Goal: Task Accomplishment & Management: Manage account settings

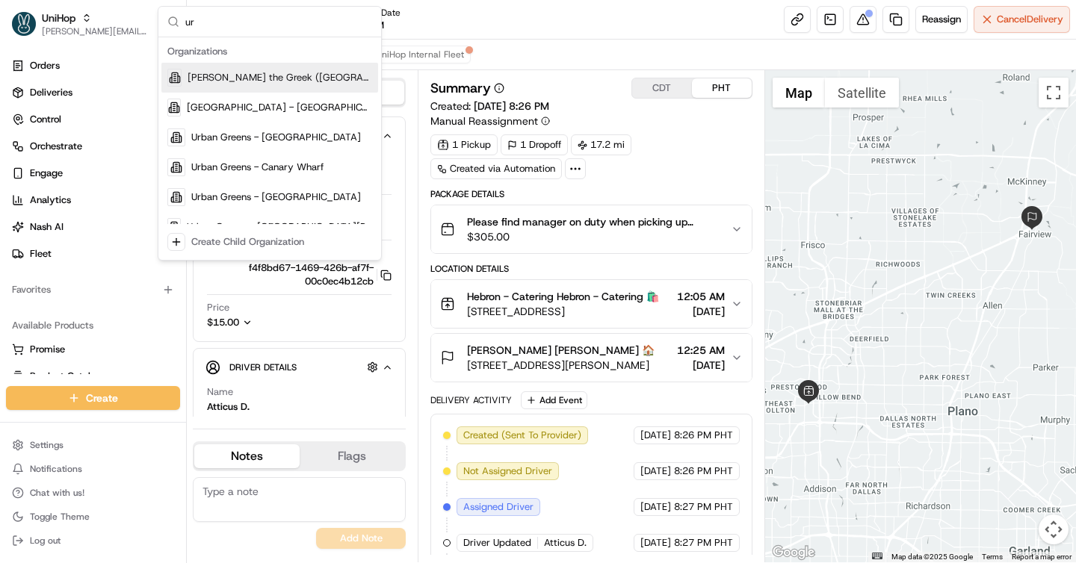
type input "u"
type input "walmart"
click at [271, 78] on div "Walmart GoLocal" at bounding box center [269, 78] width 217 height 30
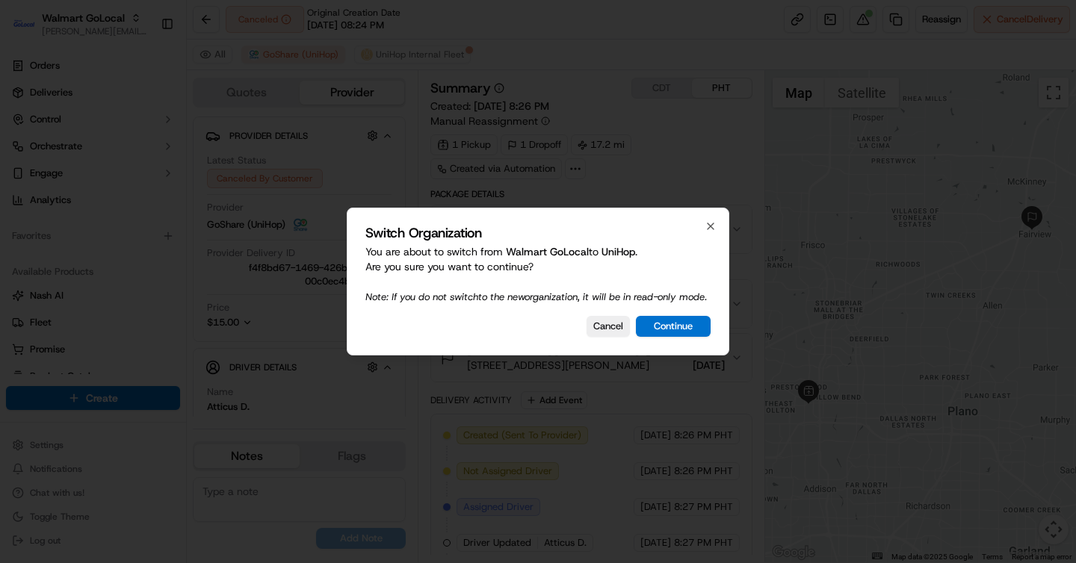
click at [717, 222] on div "Switch Organization You are about to switch from Walmart GoLocal to UniHop . Ar…" at bounding box center [538, 282] width 383 height 148
click at [711, 220] on icon "button" at bounding box center [711, 226] width 12 height 12
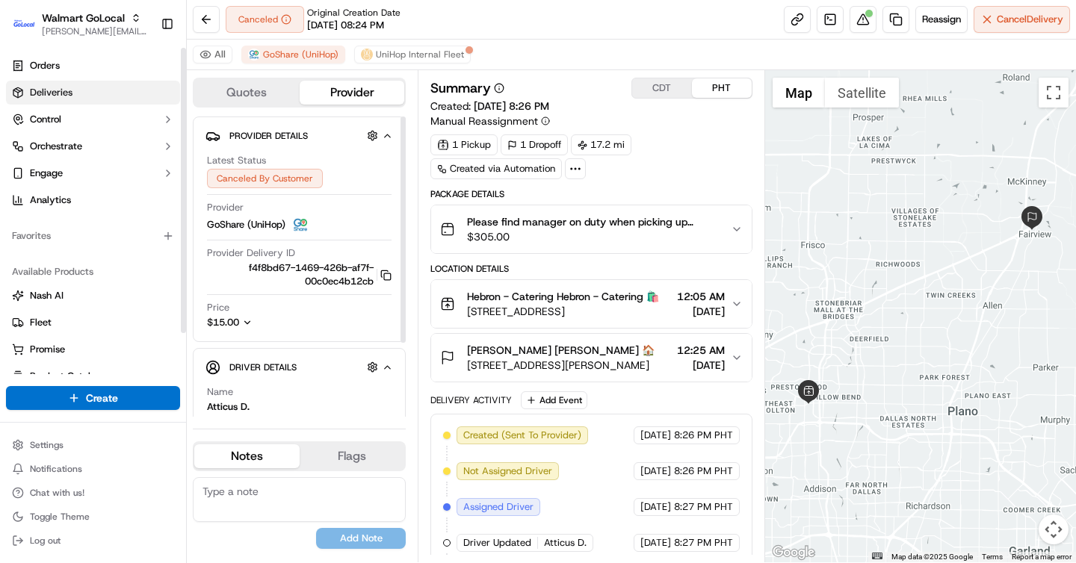
click at [49, 81] on link "Deliveries" at bounding box center [93, 93] width 174 height 24
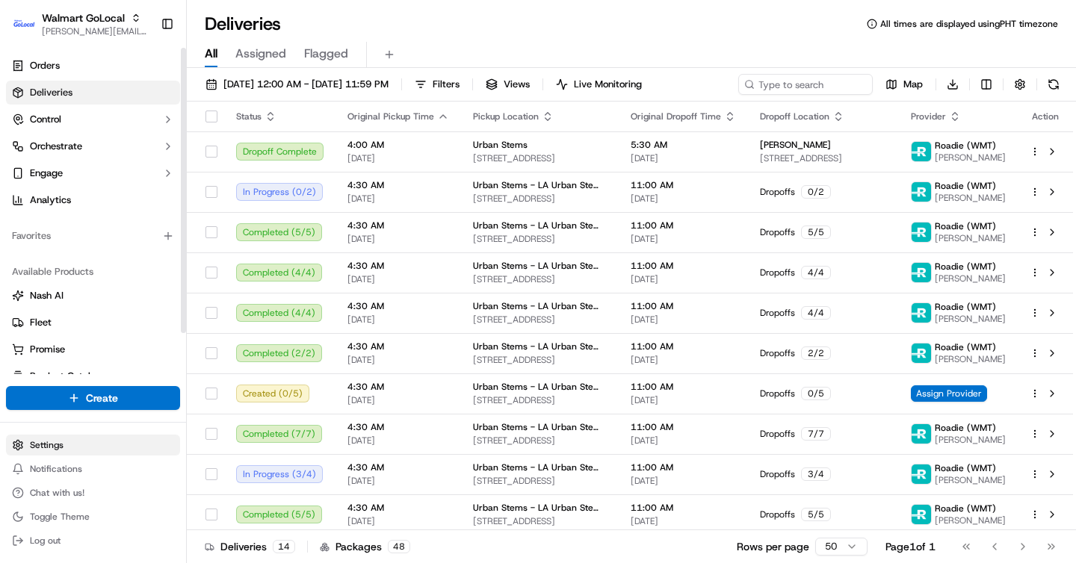
click at [90, 443] on html "Walmart GoLocal brigitte@usenash.com Toggle Sidebar Orders Deliveries Control O…" at bounding box center [538, 281] width 1076 height 563
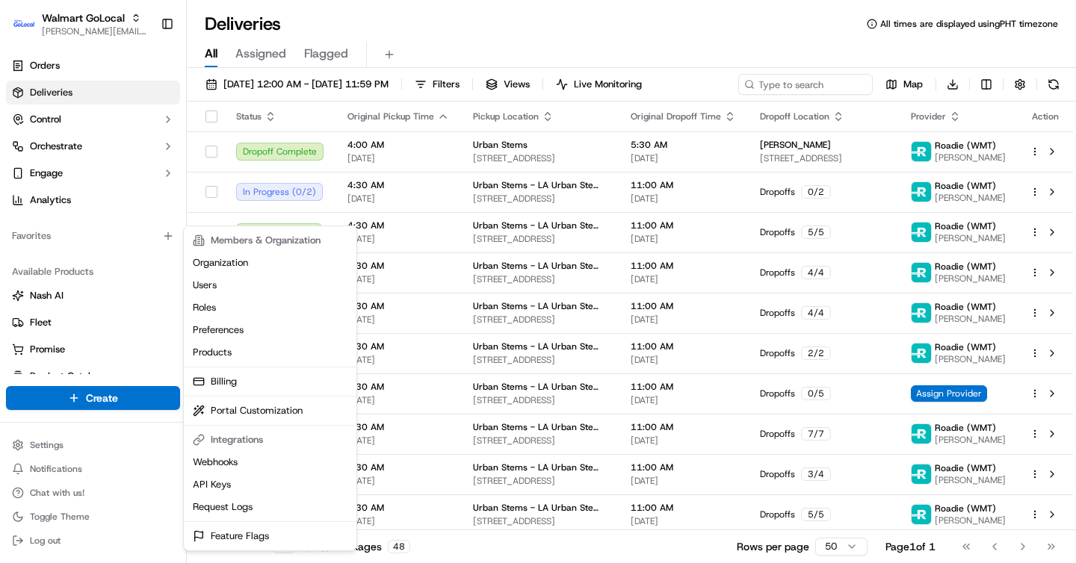
click at [110, 90] on html "Walmart GoLocal brigitte@usenash.com Toggle Sidebar Orders Deliveries Control O…" at bounding box center [538, 281] width 1076 height 563
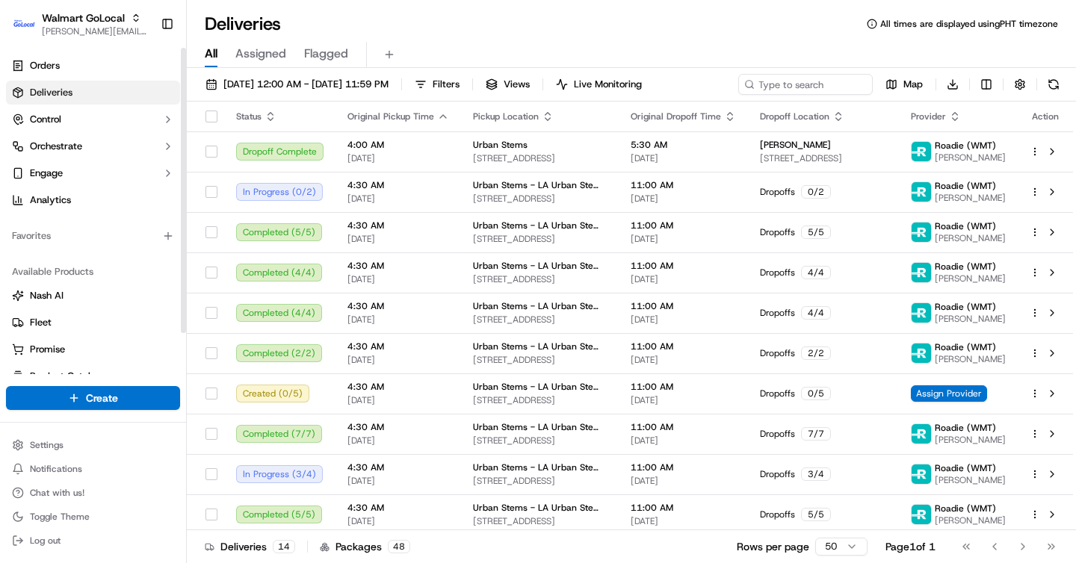
scroll to position [47, 0]
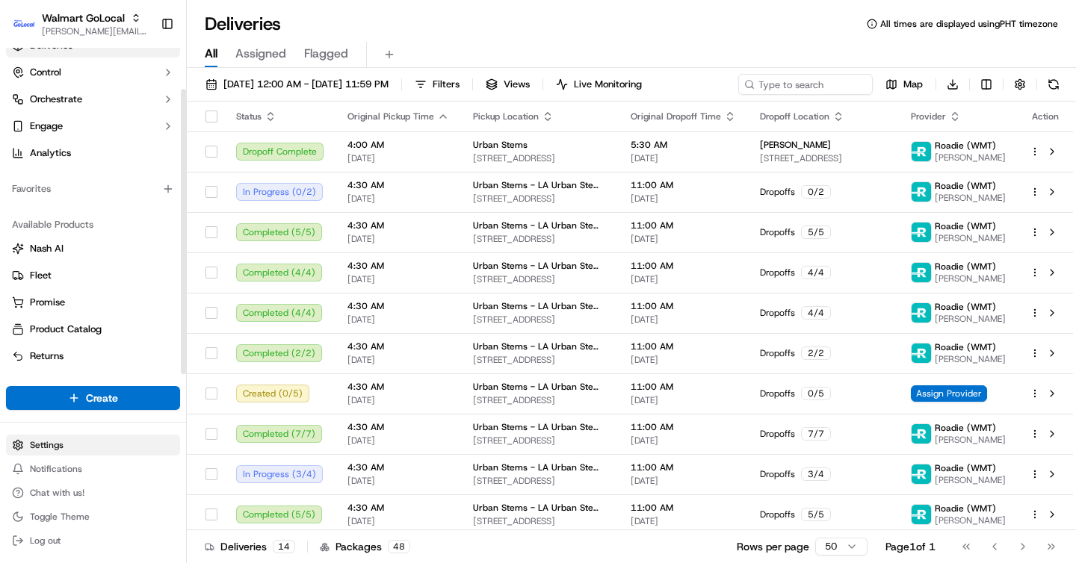
click at [53, 448] on html "Walmart GoLocal brigitte@usenash.com Toggle Sidebar Orders Deliveries Control O…" at bounding box center [538, 281] width 1076 height 563
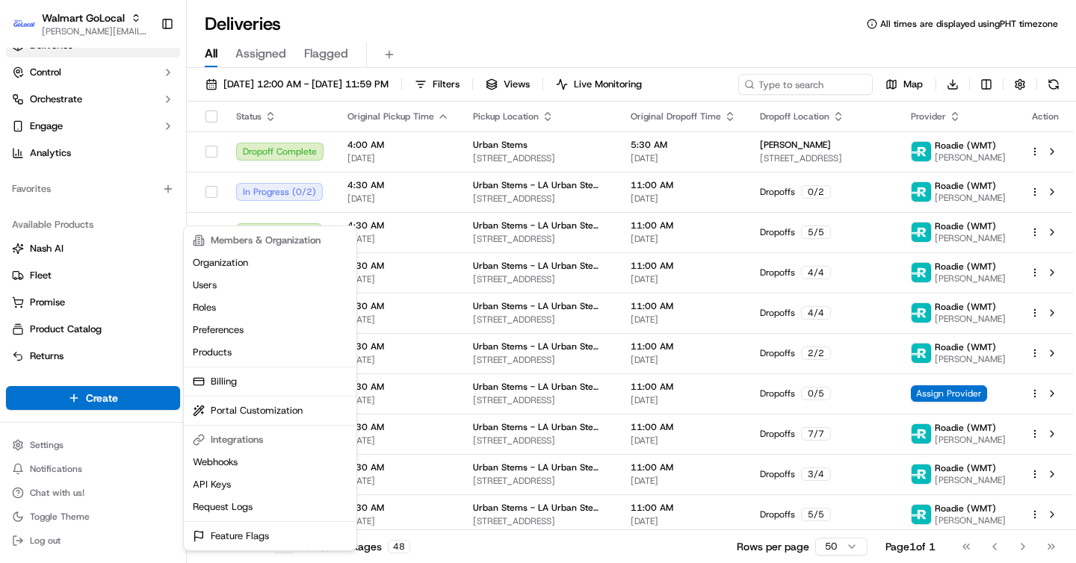
click at [66, 498] on html "Walmart GoLocal brigitte@usenash.com Toggle Sidebar Orders Deliveries Control O…" at bounding box center [538, 281] width 1076 height 563
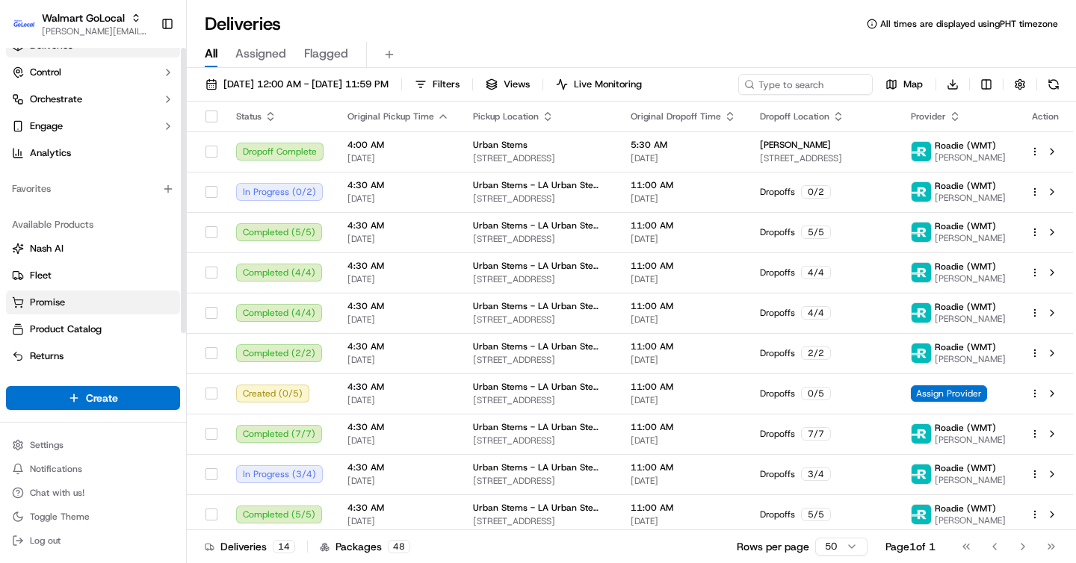
scroll to position [0, 0]
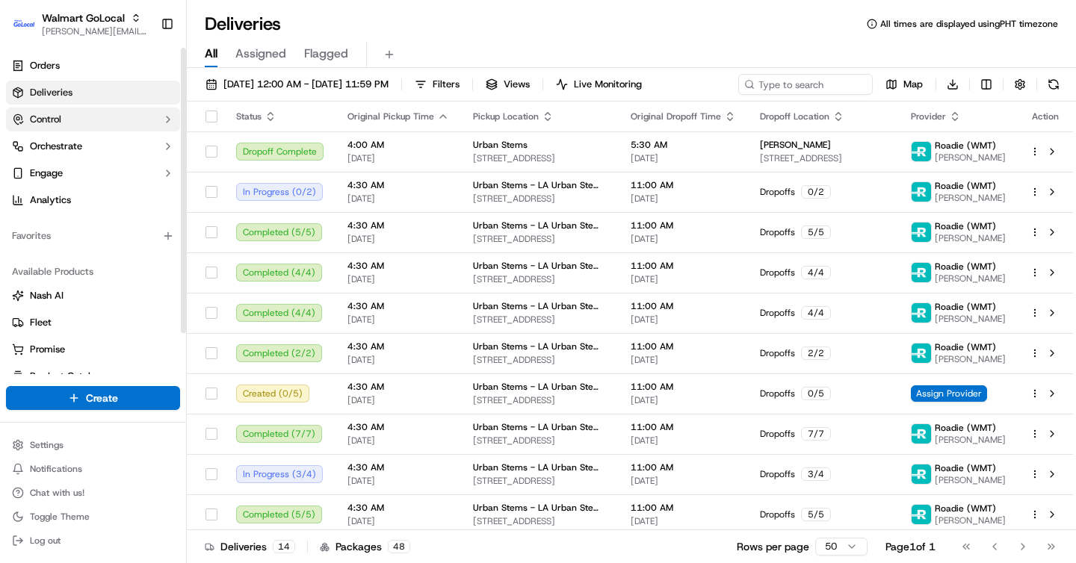
click at [126, 109] on button "Control" at bounding box center [93, 120] width 174 height 24
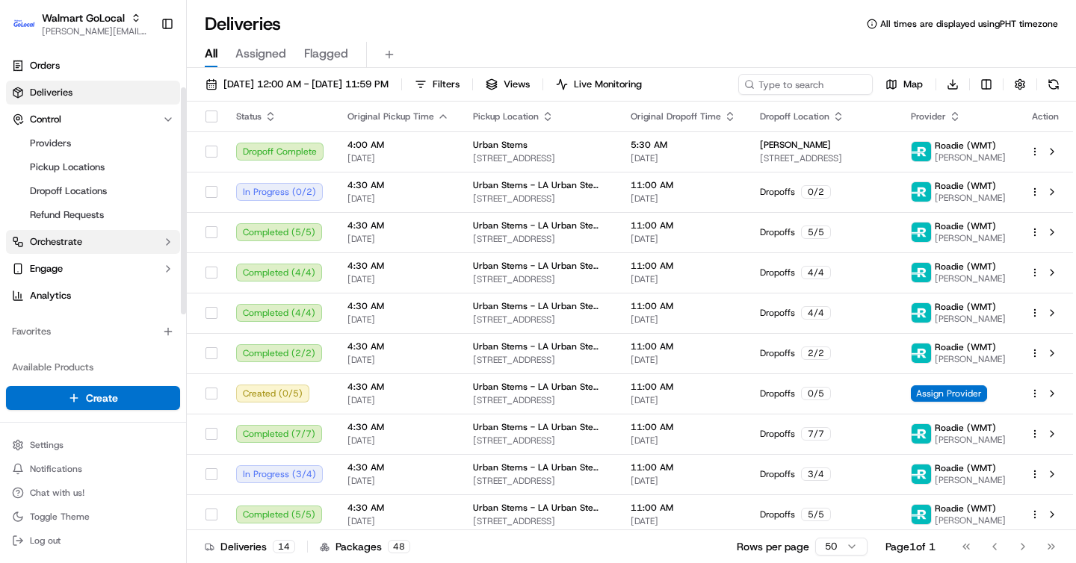
scroll to position [143, 0]
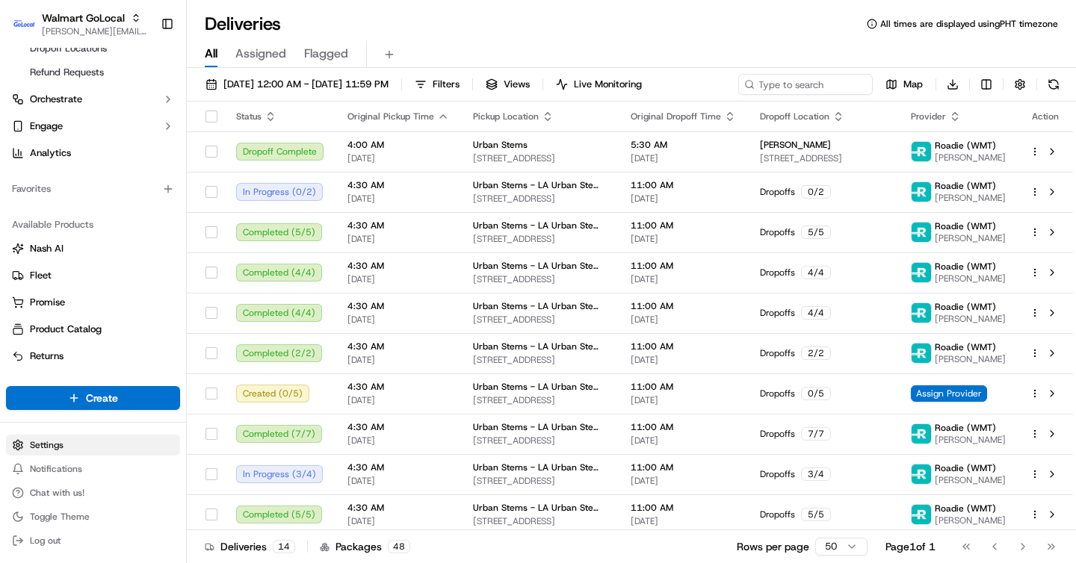
click at [52, 435] on html "Walmart GoLocal brigitte@usenash.com Toggle Sidebar Orders Deliveries Control P…" at bounding box center [538, 281] width 1076 height 563
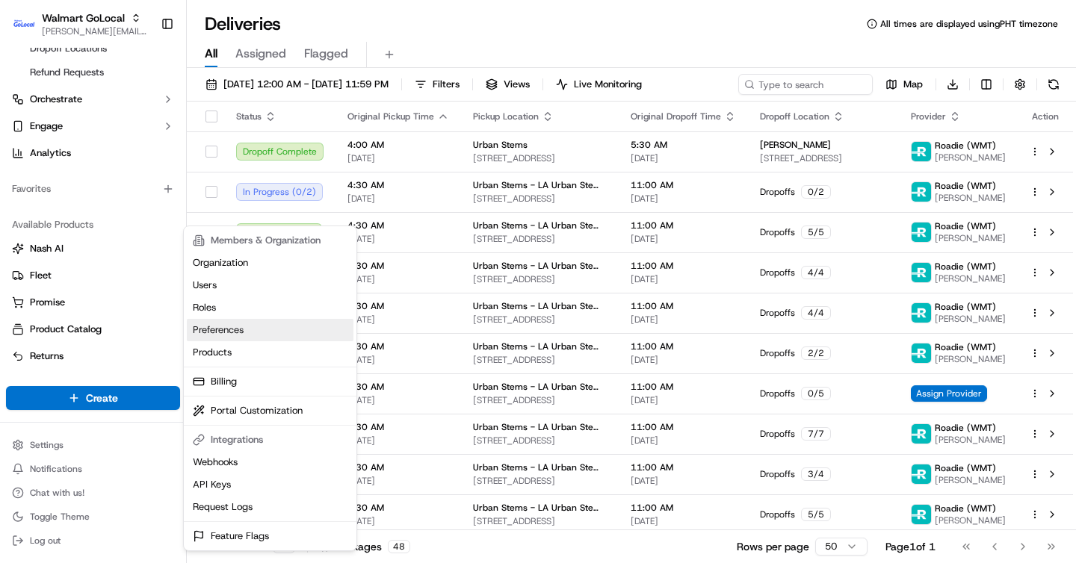
click at [217, 323] on link "Preferences" at bounding box center [270, 330] width 167 height 22
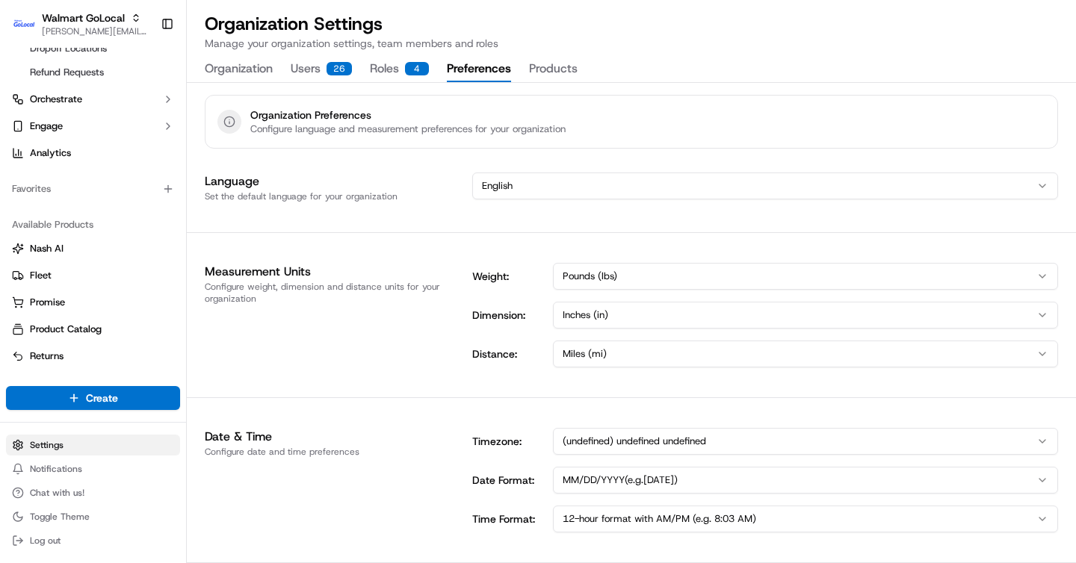
click at [65, 441] on html "Walmart GoLocal brigitte@usenash.com Toggle Sidebar Orders Deliveries Control P…" at bounding box center [538, 281] width 1076 height 563
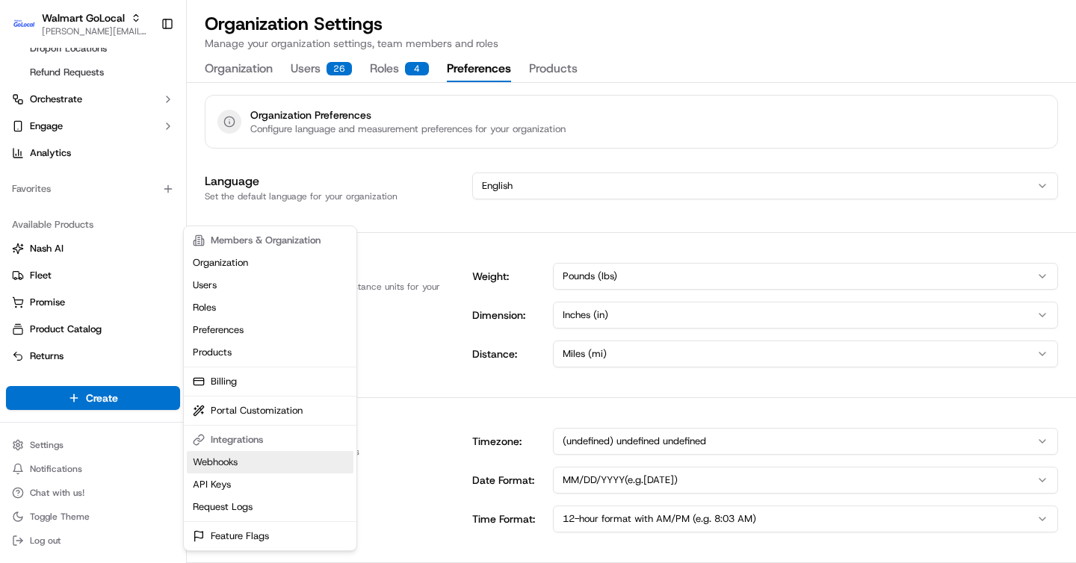
click at [289, 470] on link "Webhooks" at bounding box center [270, 462] width 167 height 22
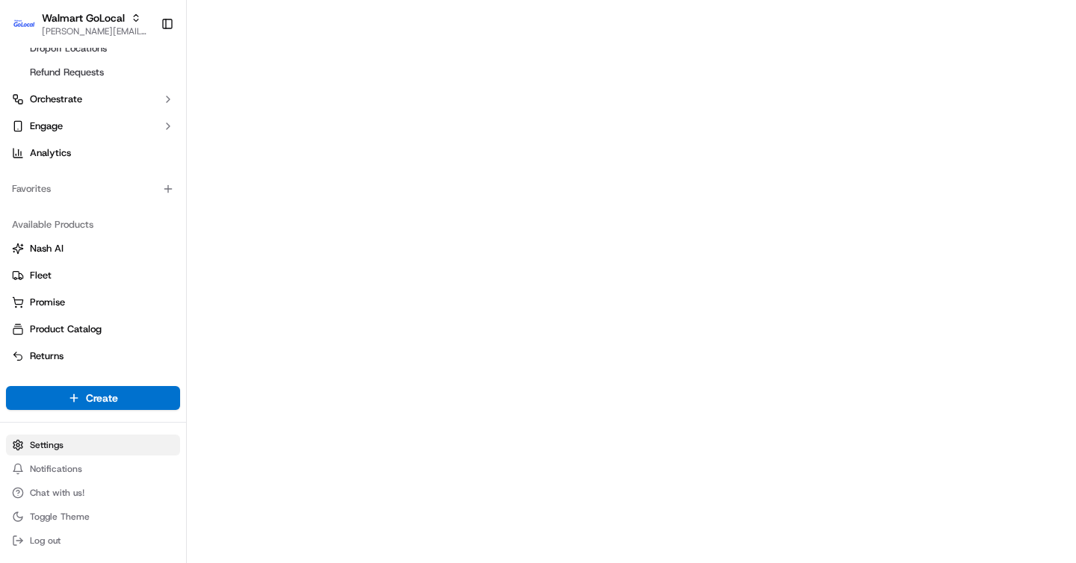
click at [69, 439] on html "Walmart GoLocal brigitte@usenash.com Toggle Sidebar Orders Deliveries Control P…" at bounding box center [538, 281] width 1076 height 563
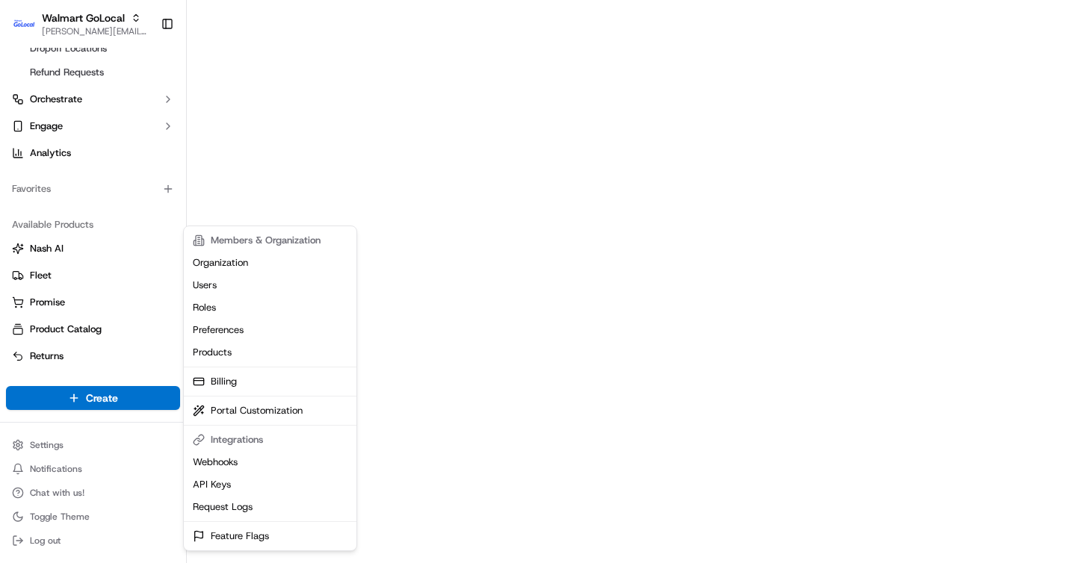
click at [124, 128] on html "Walmart GoLocal brigitte@usenash.com Toggle Sidebar Orders Deliveries Control P…" at bounding box center [538, 281] width 1076 height 563
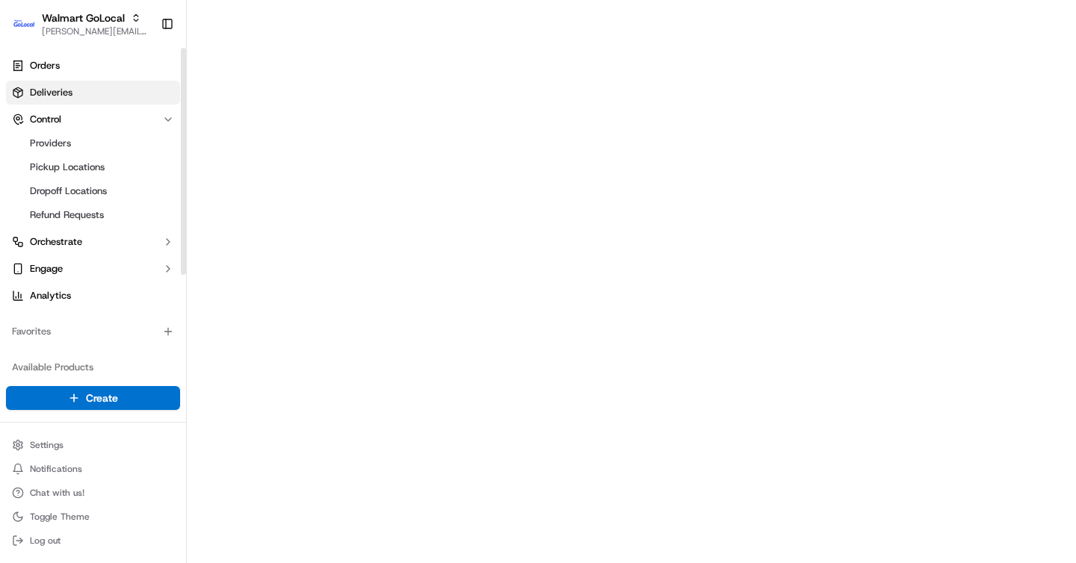
click at [61, 91] on span "Deliveries" at bounding box center [51, 92] width 43 height 13
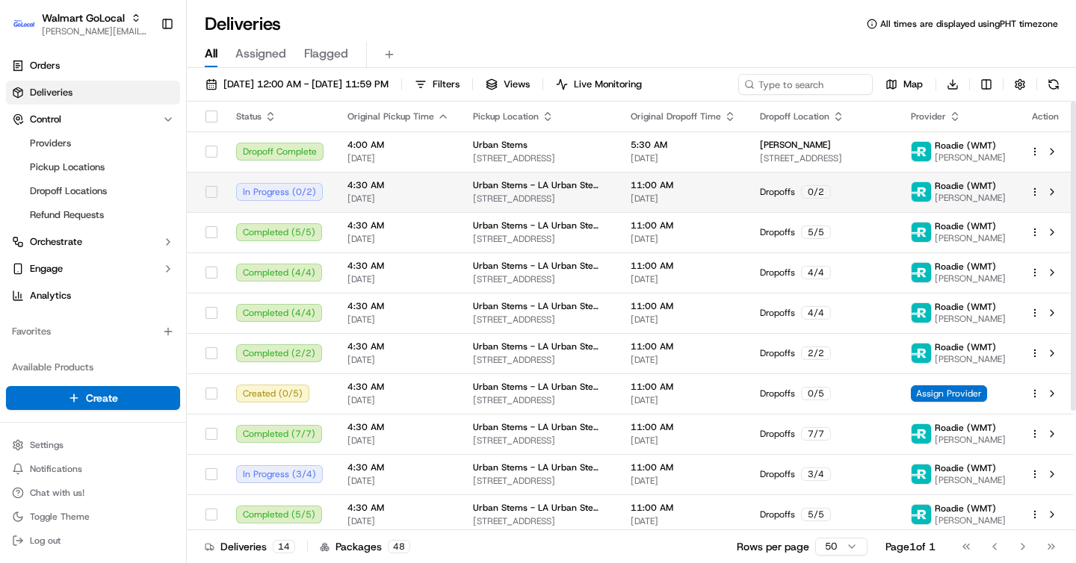
click at [688, 176] on td "11:00 AM 09/17/2025" at bounding box center [683, 192] width 129 height 40
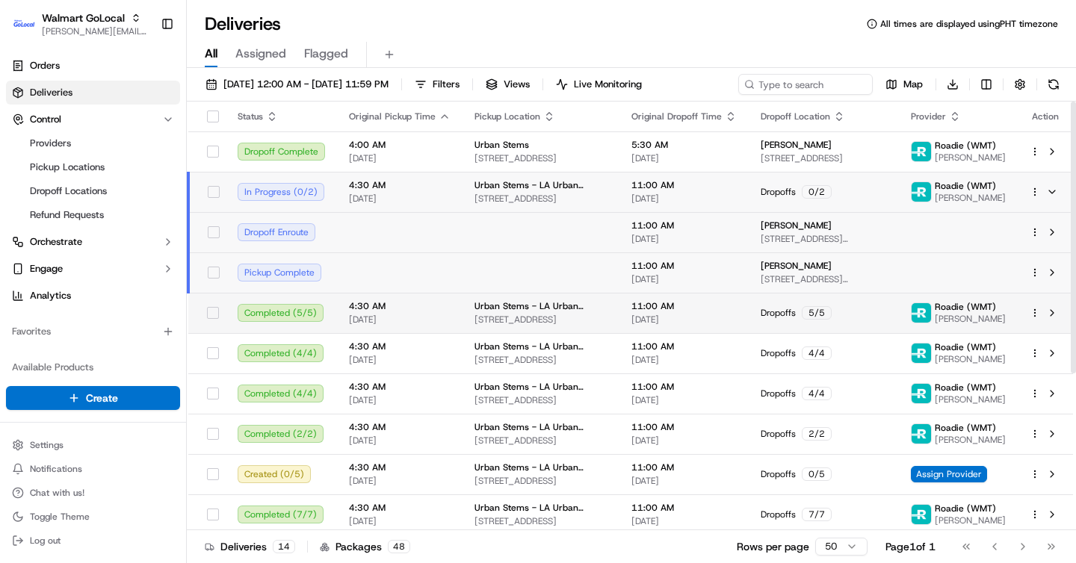
click at [400, 317] on span "09/17/2025" at bounding box center [400, 320] width 102 height 12
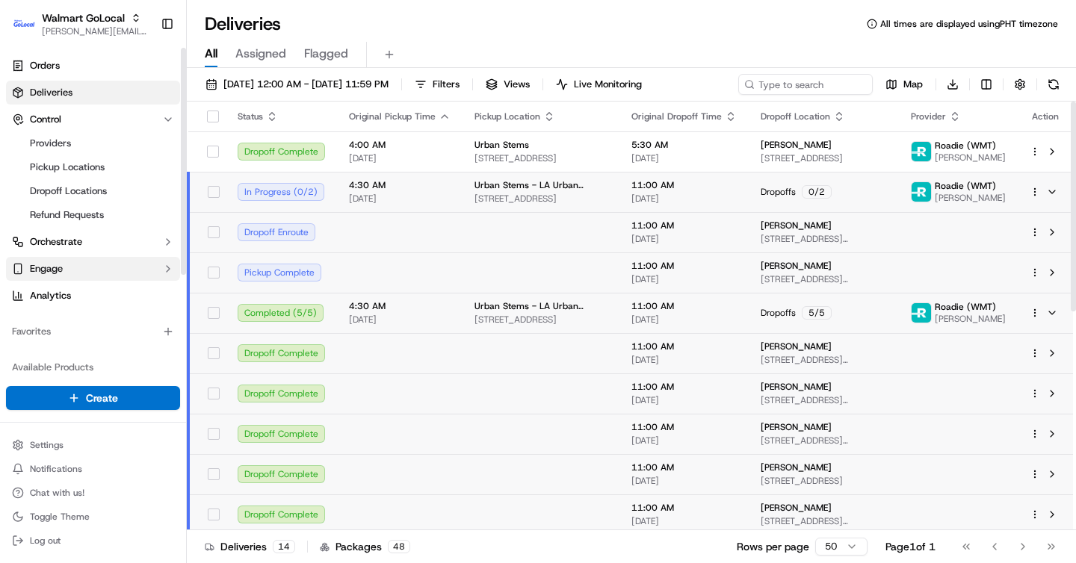
scroll to position [143, 0]
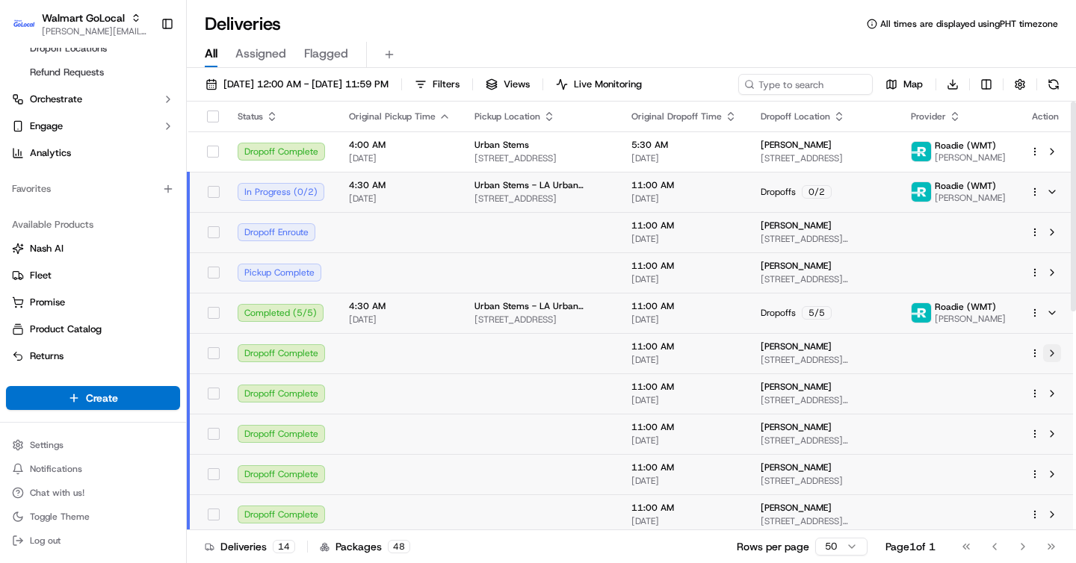
click at [1050, 350] on button at bounding box center [1052, 353] width 18 height 18
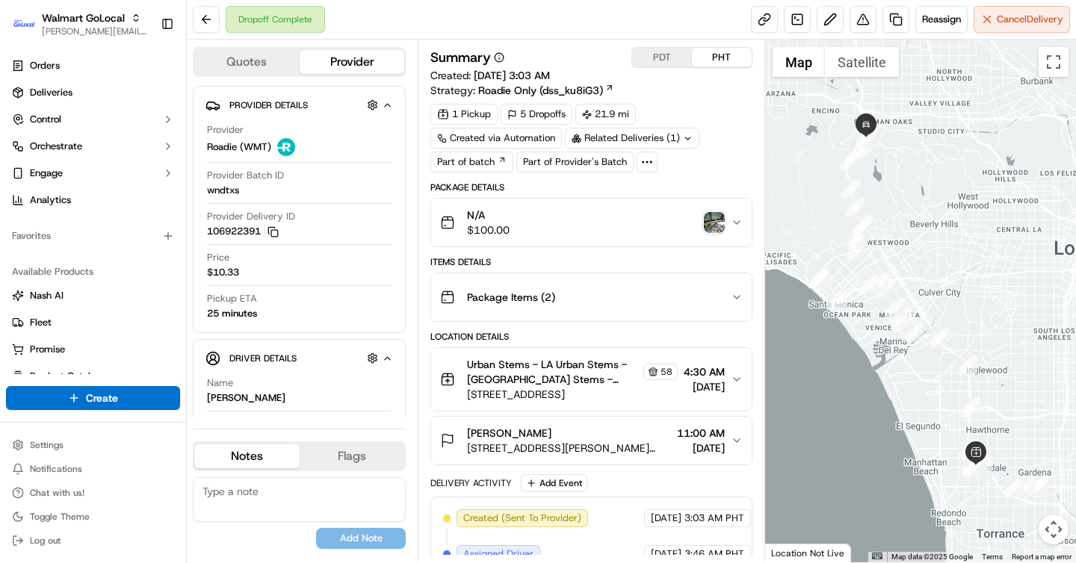
click at [610, 86] on icon at bounding box center [610, 88] width 10 height 10
click at [211, 15] on button at bounding box center [206, 19] width 27 height 27
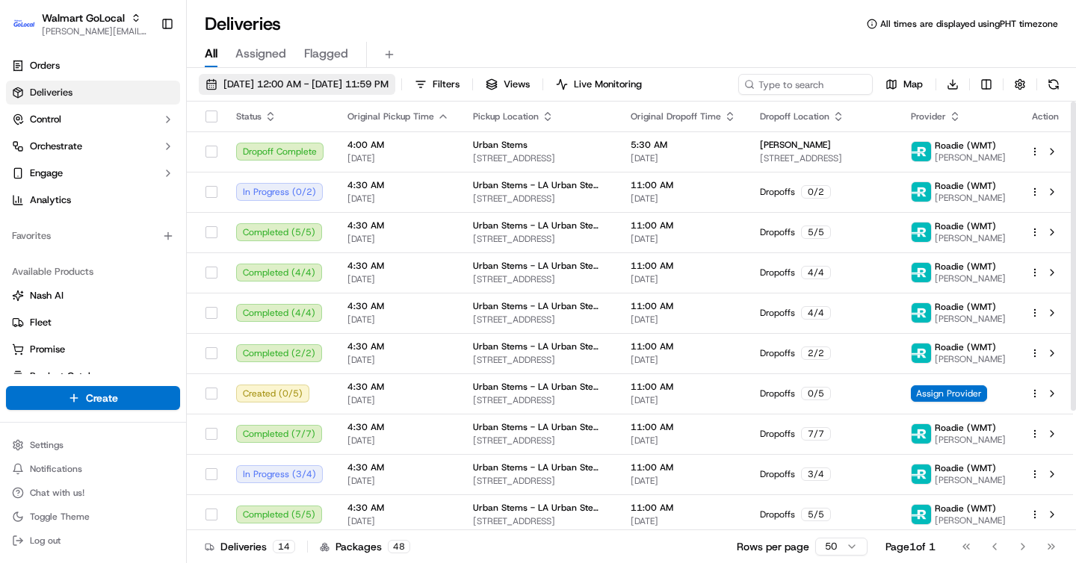
click at [389, 84] on span "09/17/2025 12:00 AM - 09/17/2025 11:59 PM" at bounding box center [305, 84] width 165 height 13
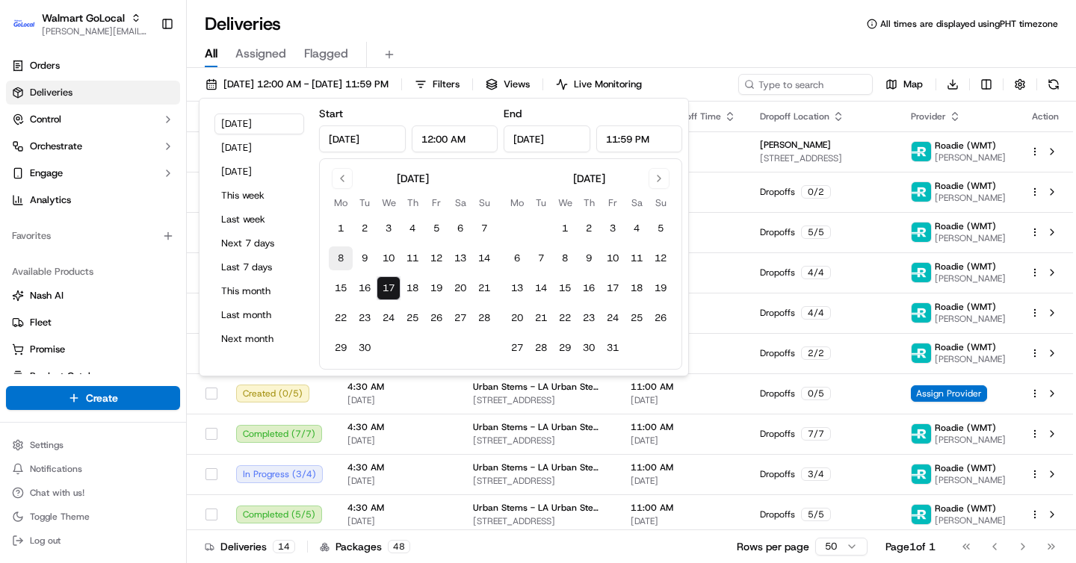
click at [350, 261] on button "8" at bounding box center [341, 259] width 24 height 24
type input "Sep 8, 2025"
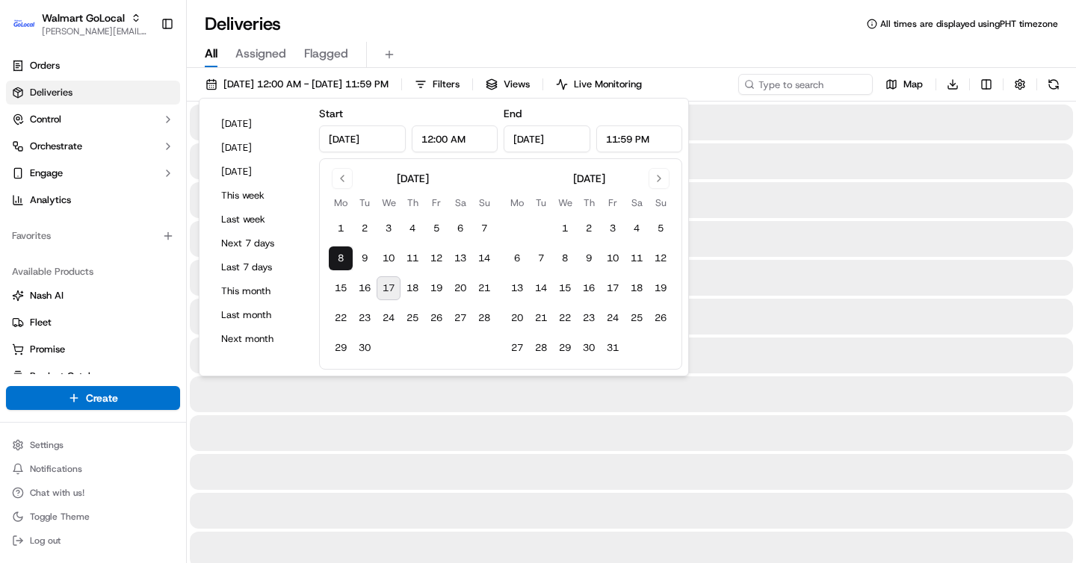
click at [398, 285] on button "17" at bounding box center [389, 288] width 24 height 24
type input "Sep 17, 2025"
click at [493, 23] on div "Deliveries All times are displayed using PHT timezone" at bounding box center [631, 24] width 889 height 24
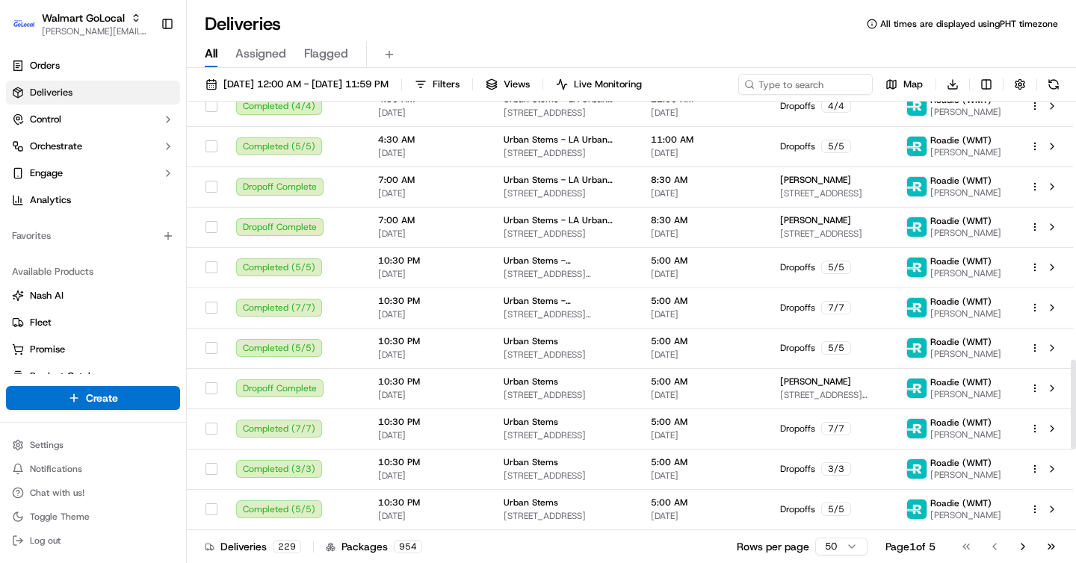
scroll to position [1237, 0]
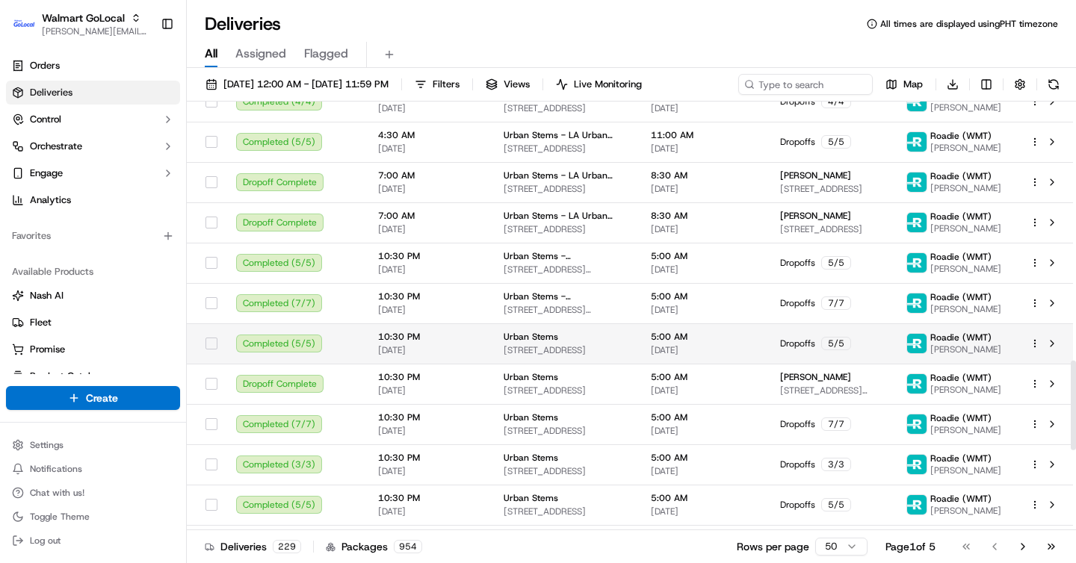
click at [747, 333] on td "5:00 AM 09/10/2025" at bounding box center [703, 344] width 129 height 40
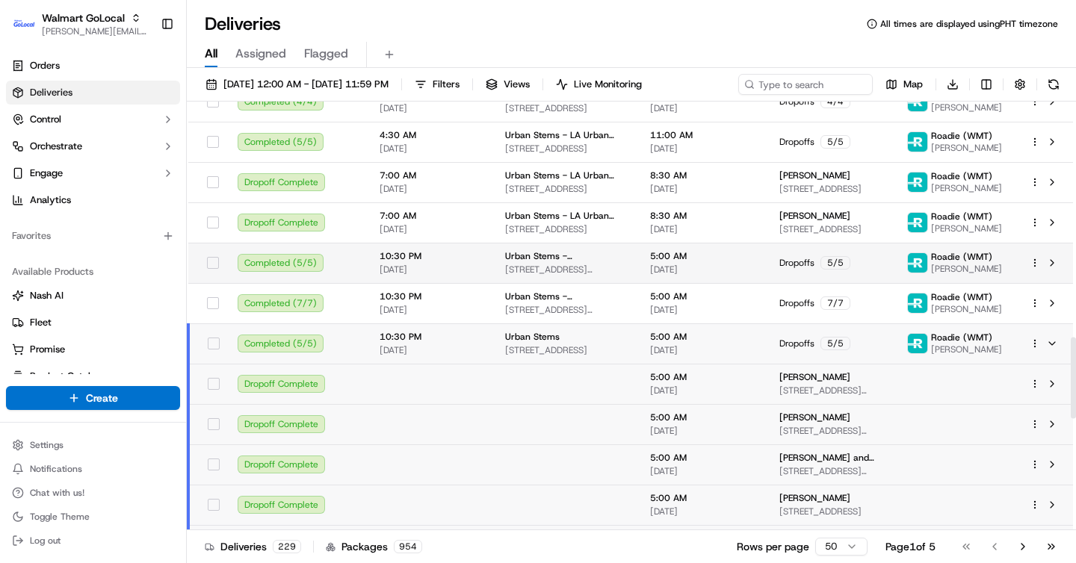
click at [973, 251] on span "Roadie (WMT)" at bounding box center [961, 257] width 61 height 12
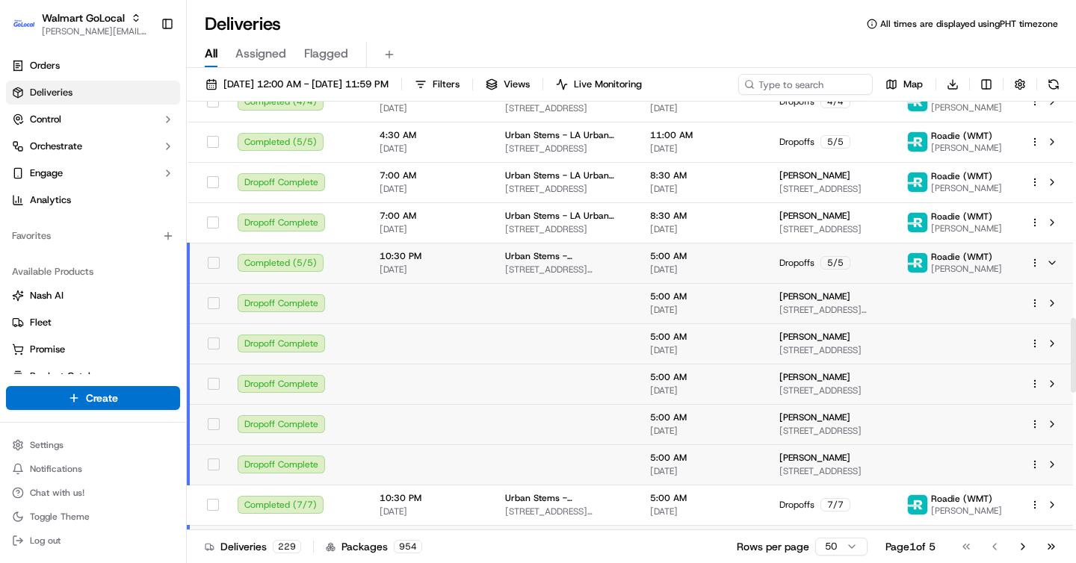
click at [1035, 289] on html "Walmart GoLocal brigitte@usenash.com Toggle Sidebar Orders Deliveries Control O…" at bounding box center [538, 281] width 1076 height 563
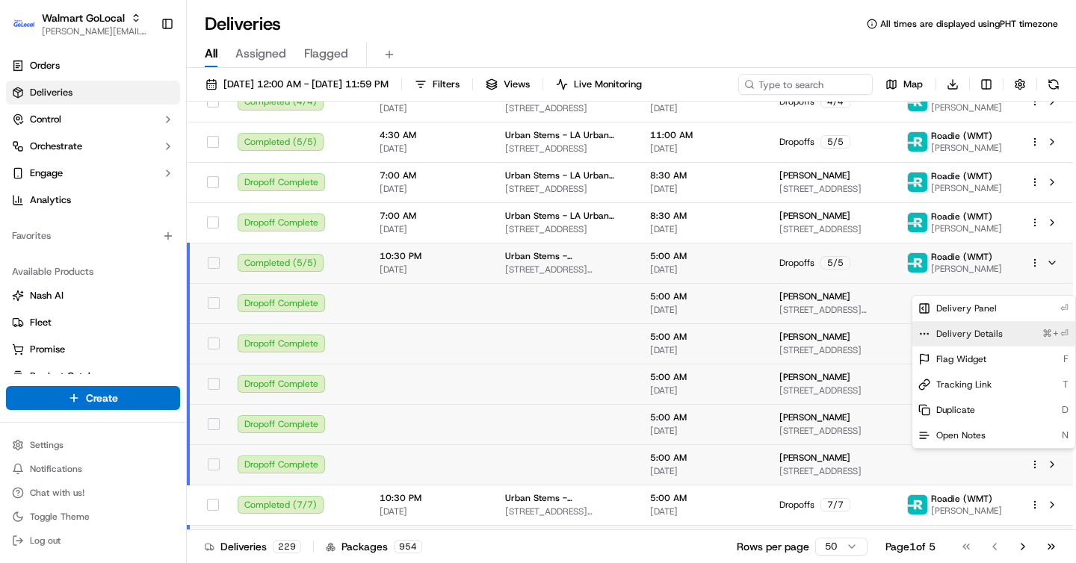
click at [979, 330] on span "Delivery Details" at bounding box center [969, 334] width 67 height 12
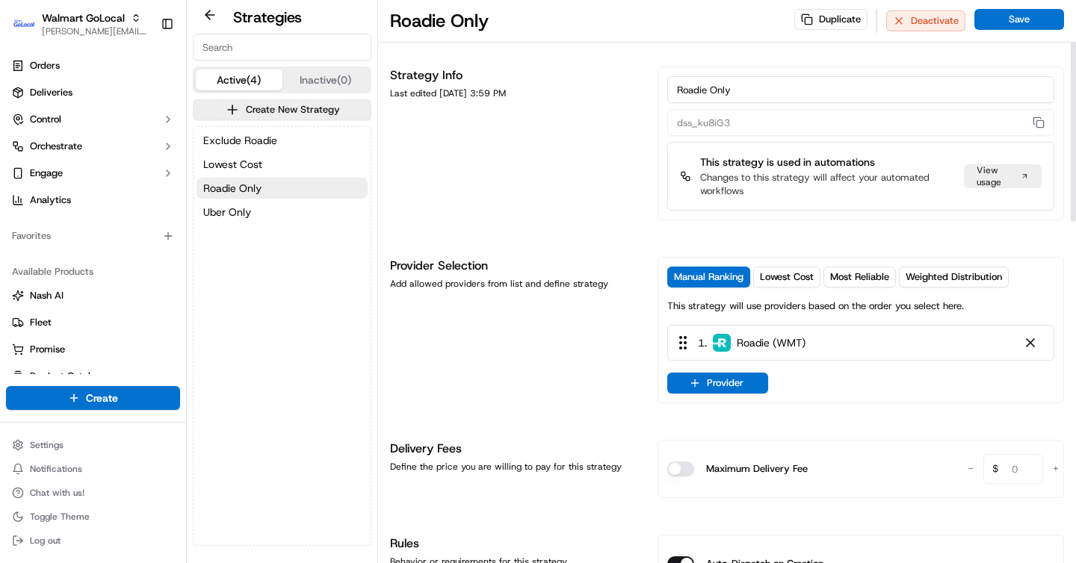
click at [558, 353] on div "Provider Selection Add allowed providers from list and define strategy" at bounding box center [515, 330] width 250 height 146
click at [735, 385] on button "Provider" at bounding box center [717, 383] width 101 height 21
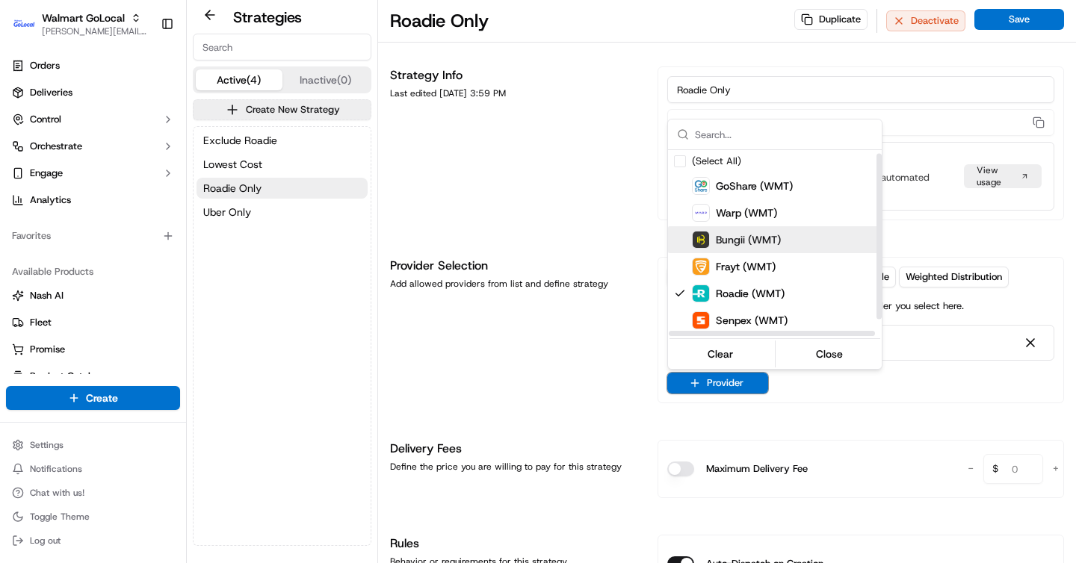
scroll to position [24, 0]
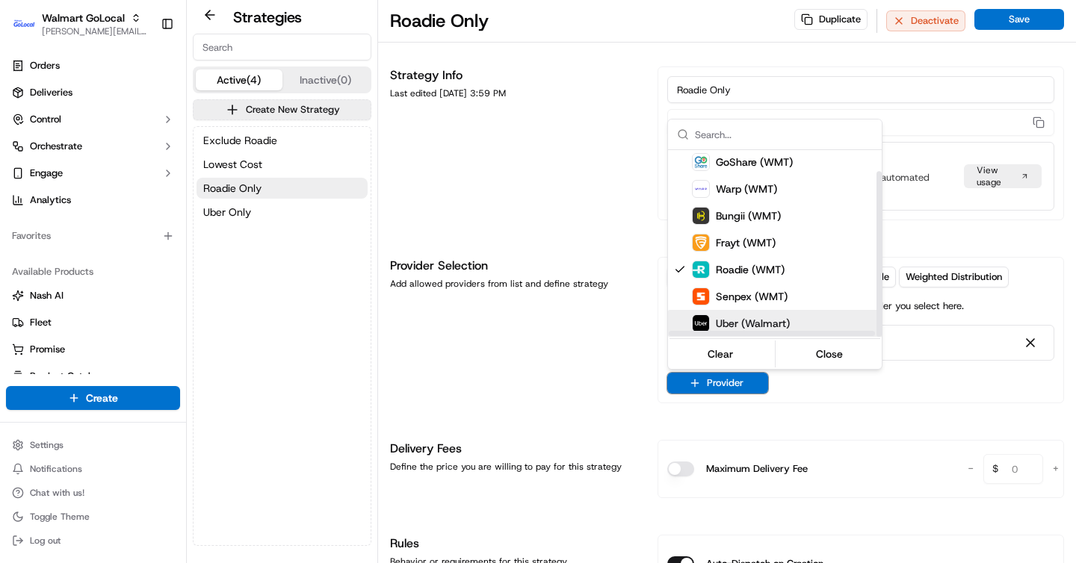
click at [758, 318] on span "Uber (Walmart)" at bounding box center [753, 323] width 74 height 15
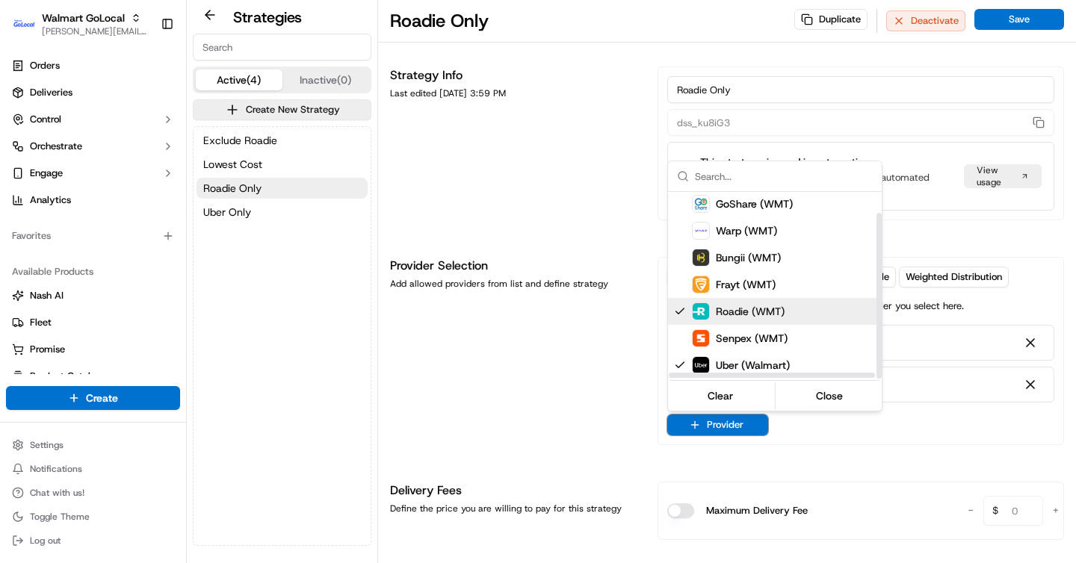
click at [502, 339] on html "Walmart GoLocal brigitte@usenash.com Toggle Sidebar Orders Deliveries Control O…" at bounding box center [538, 281] width 1076 height 563
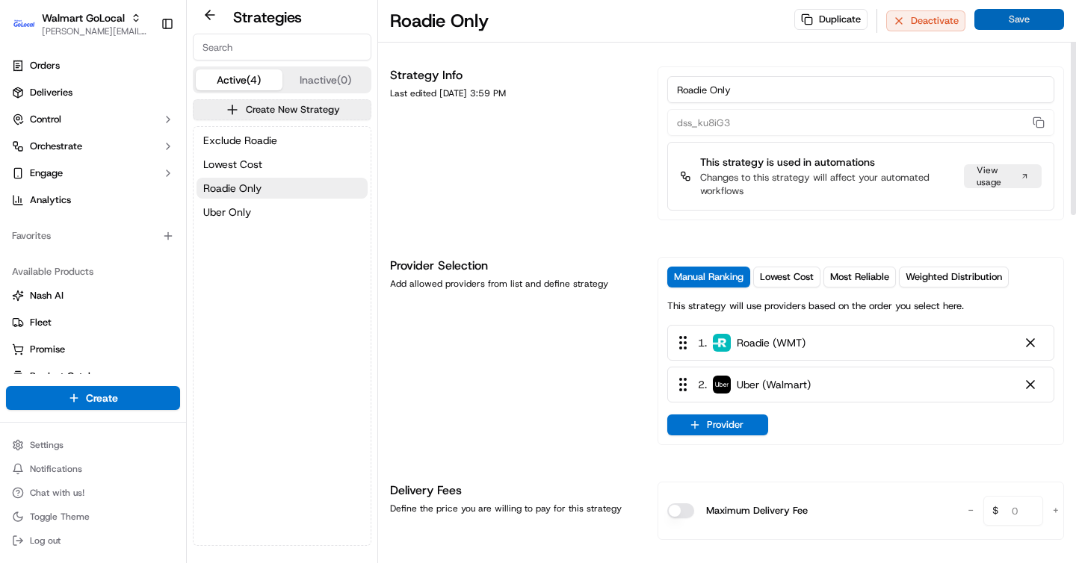
click at [1034, 19] on button "Save" at bounding box center [1019, 19] width 90 height 21
click at [1027, 385] on div at bounding box center [1030, 384] width 15 height 15
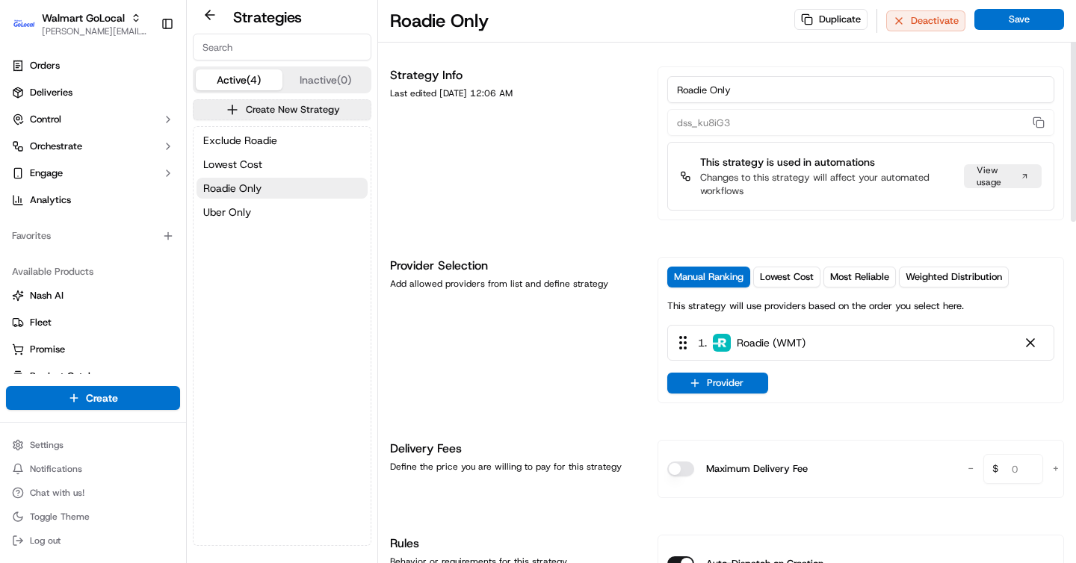
click at [1024, 31] on div "Duplicate Deactivate Save" at bounding box center [929, 21] width 270 height 24
click at [1025, 25] on button "Save" at bounding box center [1019, 19] width 90 height 21
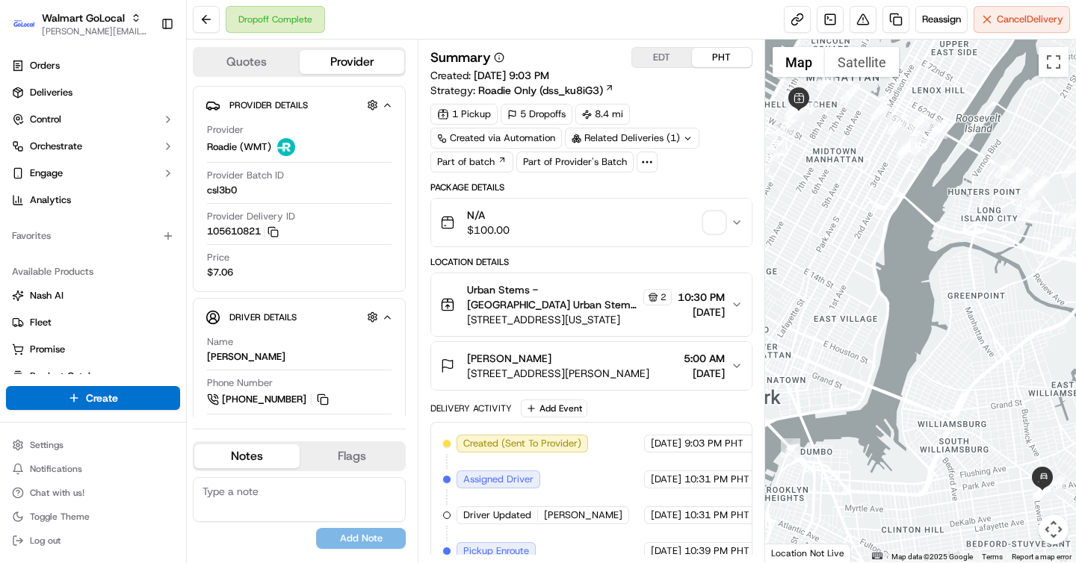
click at [611, 90] on icon at bounding box center [610, 88] width 10 height 10
